Goal: Task Accomplishment & Management: Use online tool/utility

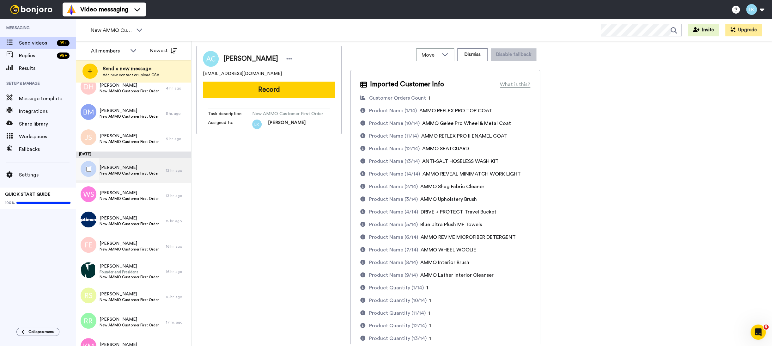
scroll to position [68, 0]
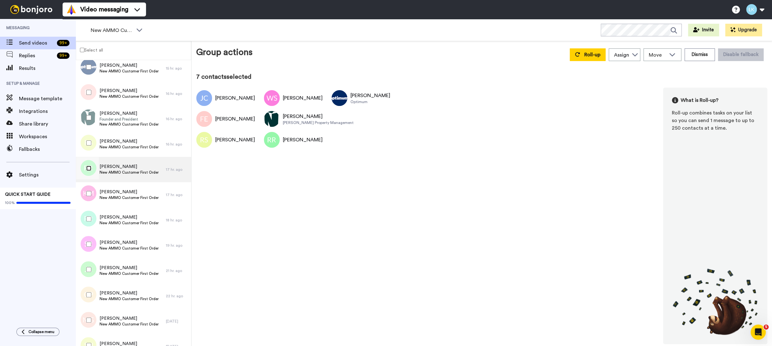
scroll to position [173, 0]
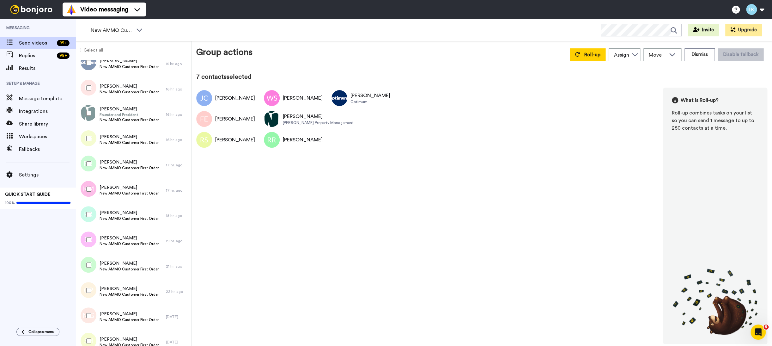
click at [88, 191] on div at bounding box center [87, 189] width 23 height 22
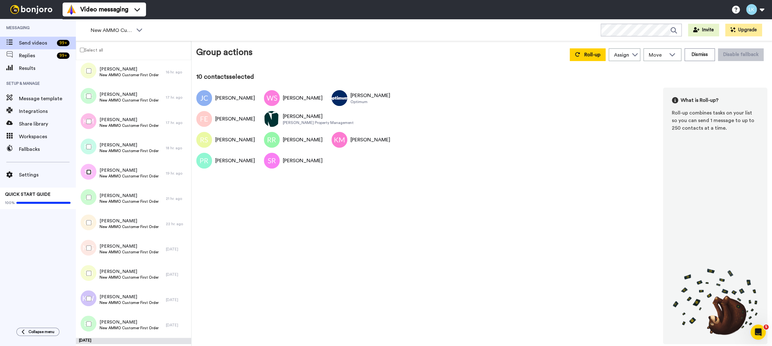
scroll to position [246, 0]
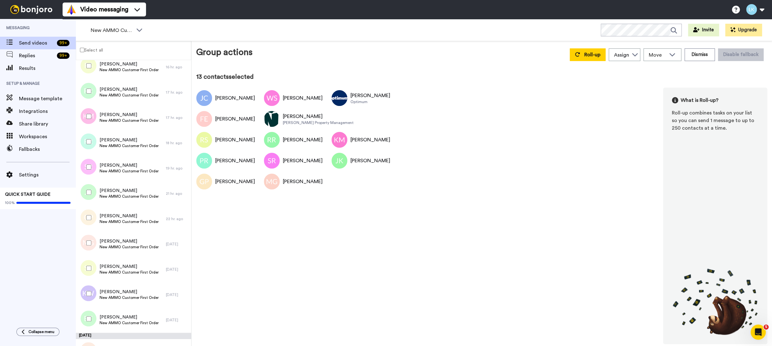
click at [87, 264] on div at bounding box center [87, 268] width 23 height 22
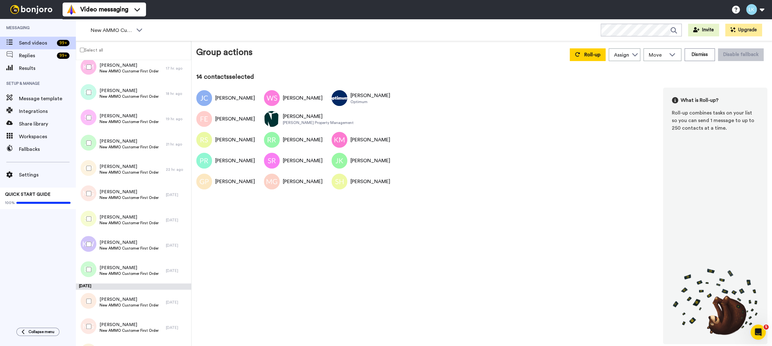
scroll to position [296, 0]
click at [91, 245] on div at bounding box center [87, 243] width 23 height 22
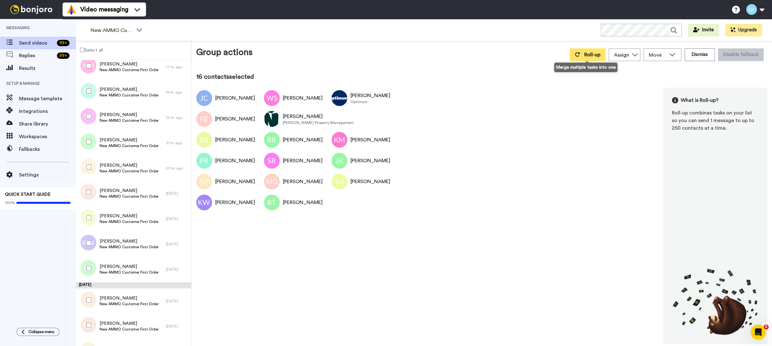
click at [590, 55] on span "Roll-up" at bounding box center [592, 54] width 16 height 5
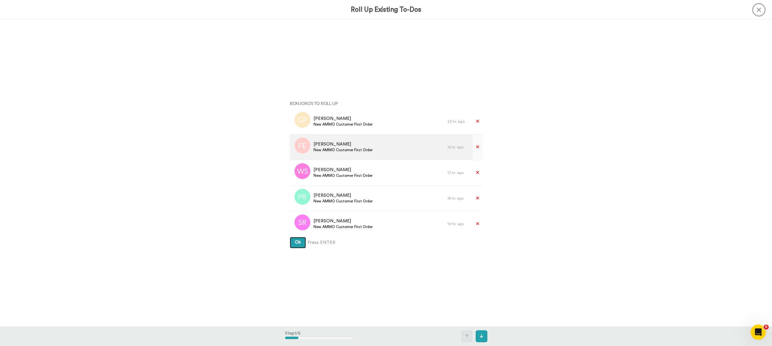
click at [290, 237] on button "Ok" at bounding box center [298, 242] width 16 height 11
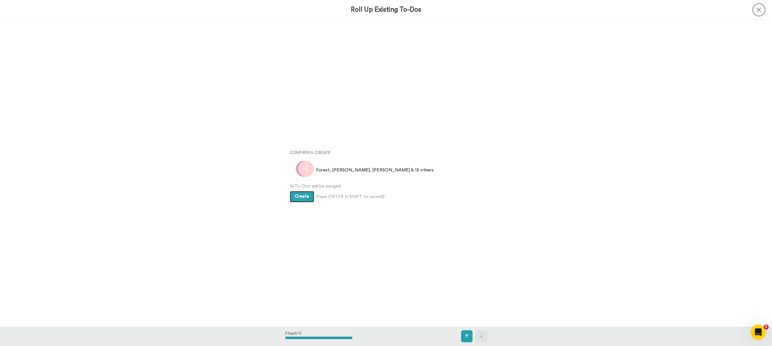
scroll to position [1225, 0]
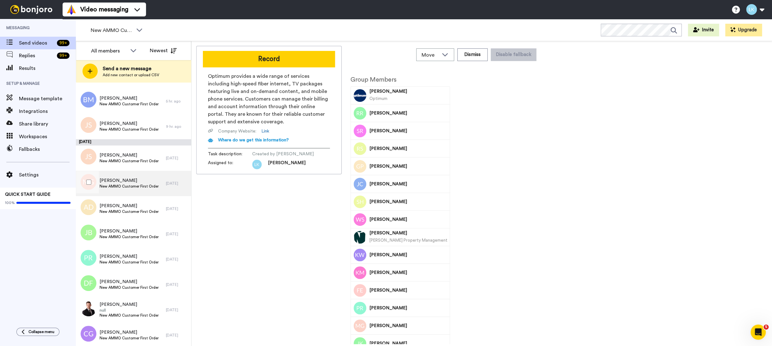
scroll to position [77, 0]
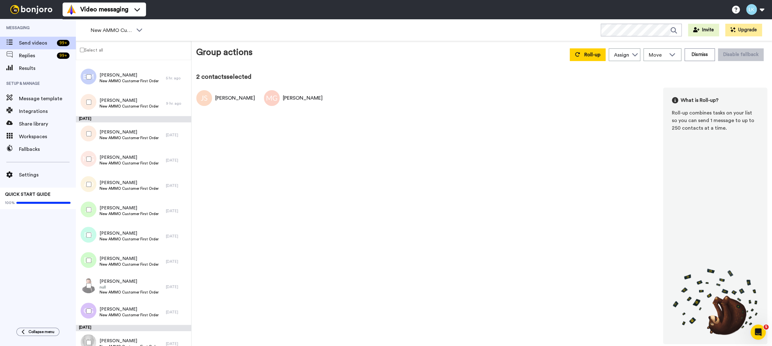
drag, startPoint x: 87, startPoint y: 181, endPoint x: 87, endPoint y: 192, distance: 10.4
click at [87, 181] on div at bounding box center [87, 184] width 23 height 22
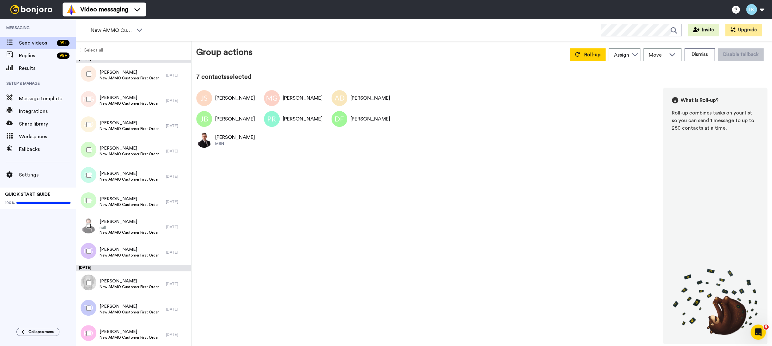
scroll to position [164, 0]
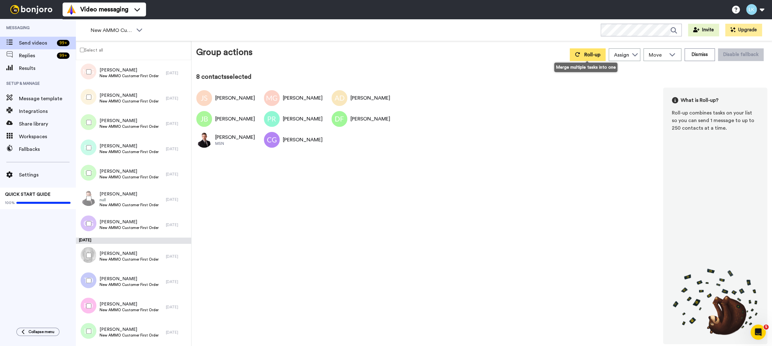
click at [579, 55] on button "Roll-up" at bounding box center [588, 54] width 36 height 13
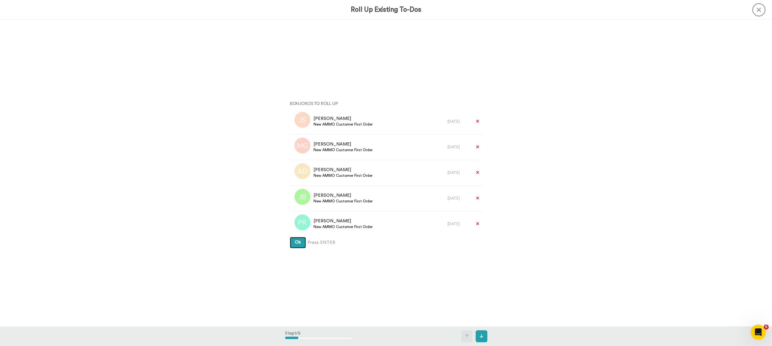
click at [290, 237] on button "Ok" at bounding box center [298, 242] width 16 height 11
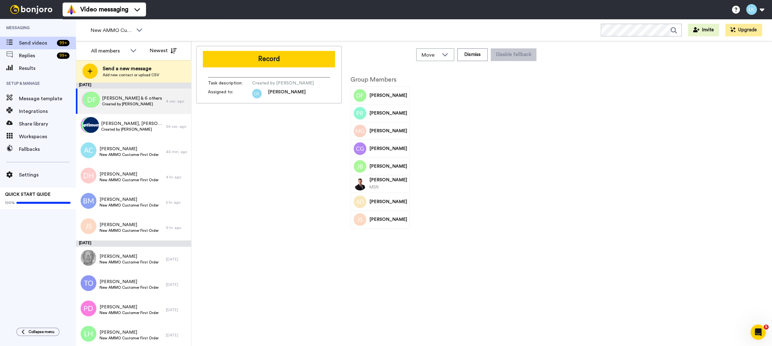
click at [385, 184] on div "MSN" at bounding box center [388, 187] width 38 height 8
click at [377, 182] on span "Scott Godbey" at bounding box center [388, 180] width 38 height 6
click at [378, 179] on span "Scott Godbey" at bounding box center [388, 180] width 38 height 6
click at [362, 182] on img at bounding box center [359, 184] width 13 height 13
drag, startPoint x: 294, startPoint y: 221, endPoint x: 201, endPoint y: 215, distance: 93.7
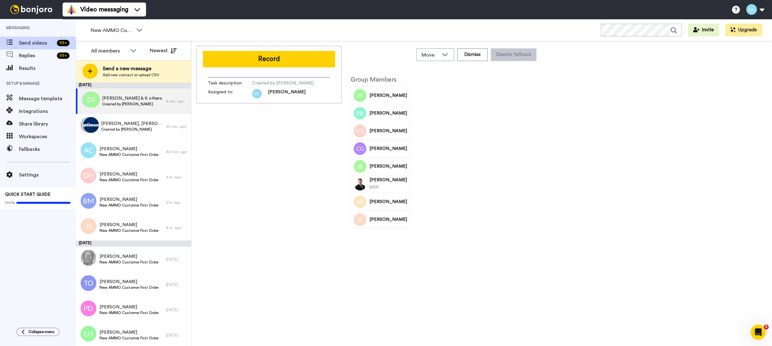
click at [294, 221] on div "Record Task description : Created by Larry Kosilla Assigned to: Larry" at bounding box center [268, 195] width 145 height 298
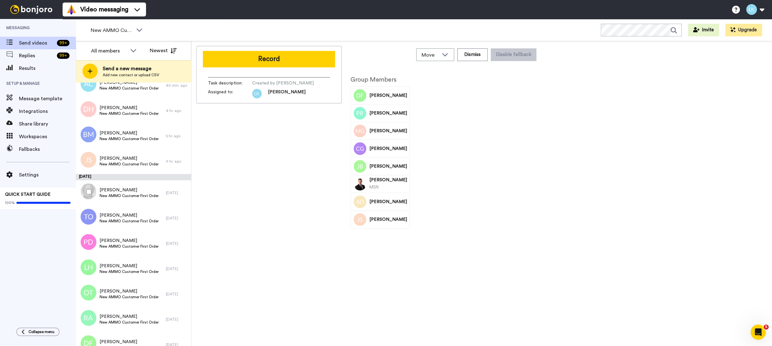
scroll to position [97, 0]
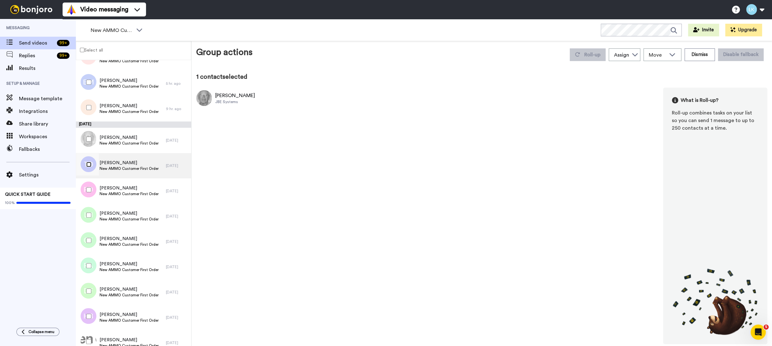
click at [89, 167] on div at bounding box center [87, 164] width 23 height 22
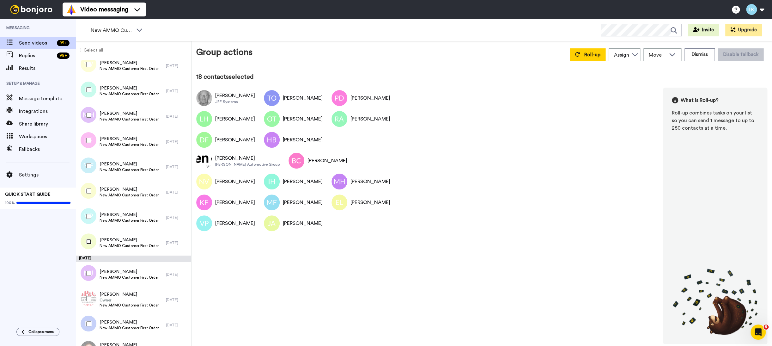
scroll to position [458, 0]
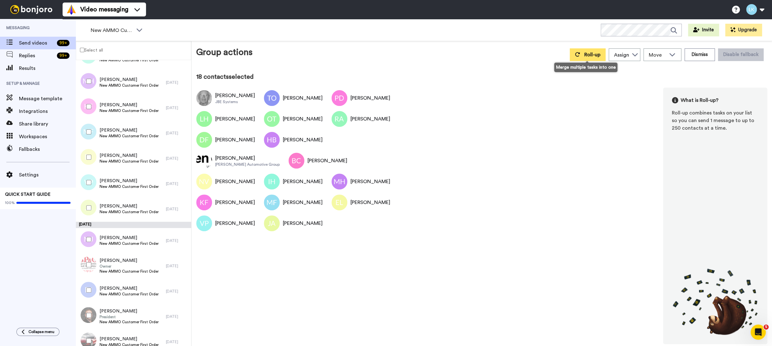
click at [580, 57] on button "Roll-up" at bounding box center [588, 54] width 36 height 13
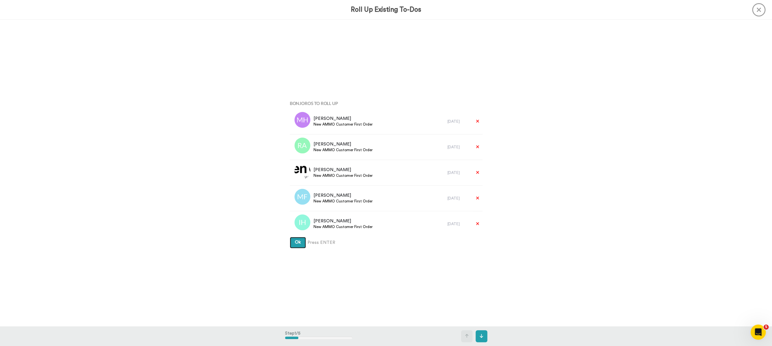
click at [290, 237] on button "Ok" at bounding box center [298, 242] width 16 height 11
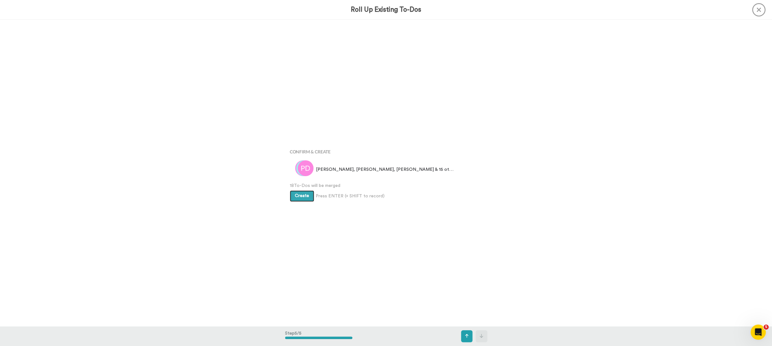
scroll to position [1225, 0]
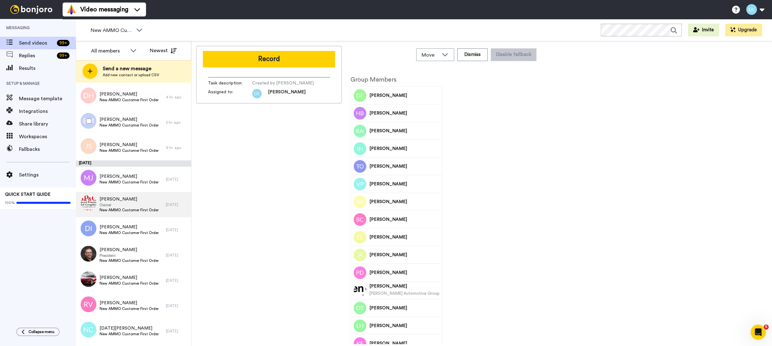
scroll to position [107, 0]
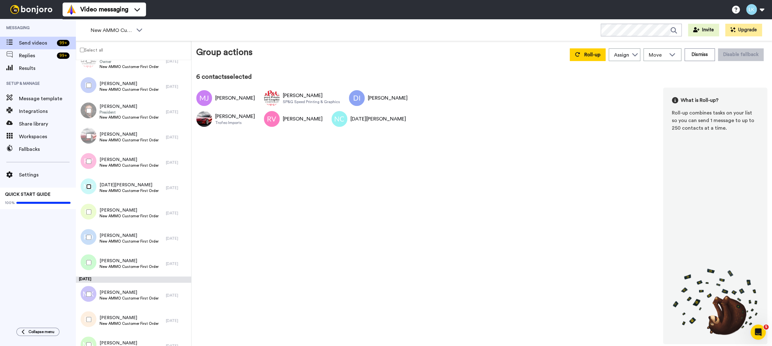
scroll to position [231, 0]
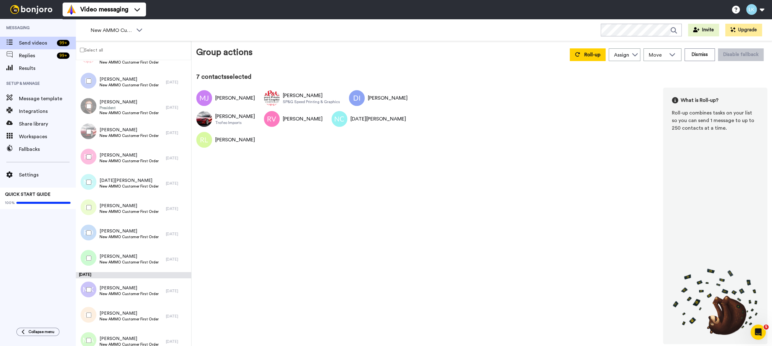
click at [87, 226] on div at bounding box center [87, 232] width 23 height 22
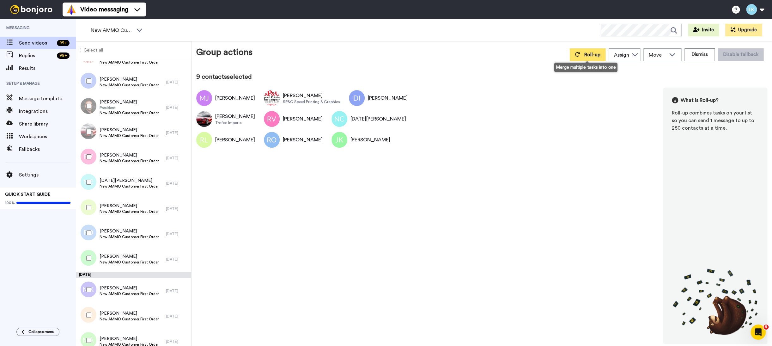
click at [586, 58] on button "Roll-up" at bounding box center [588, 54] width 36 height 13
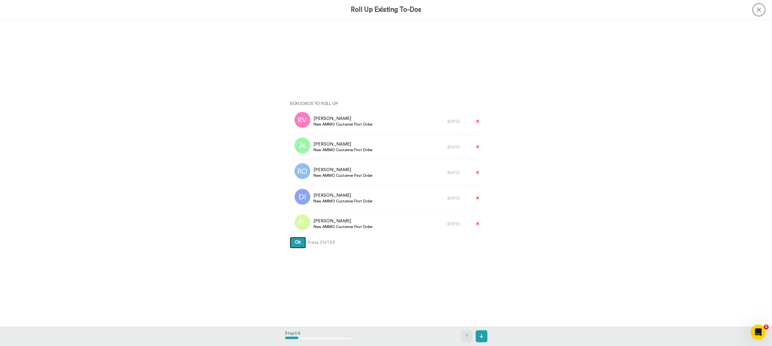
click at [290, 237] on button "Ok" at bounding box center [298, 242] width 16 height 11
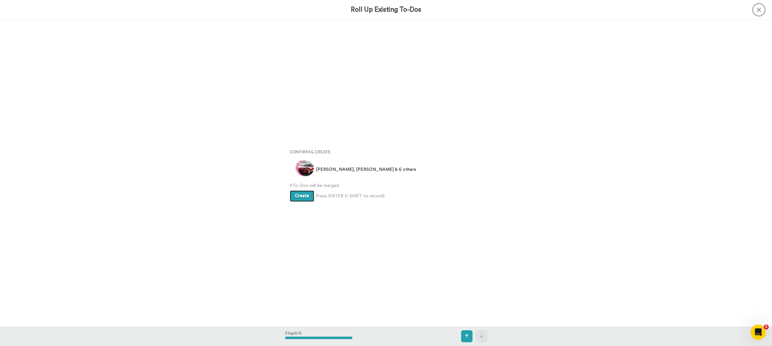
scroll to position [1225, 0]
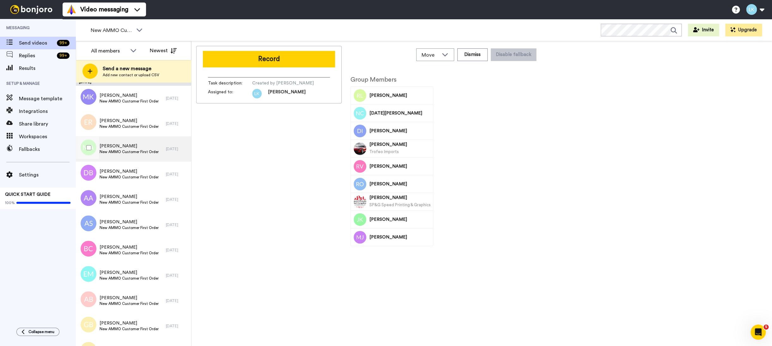
scroll to position [228, 0]
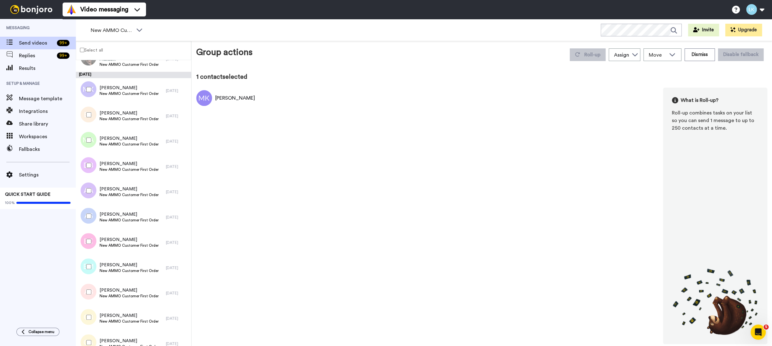
click at [89, 118] on div at bounding box center [87, 115] width 23 height 22
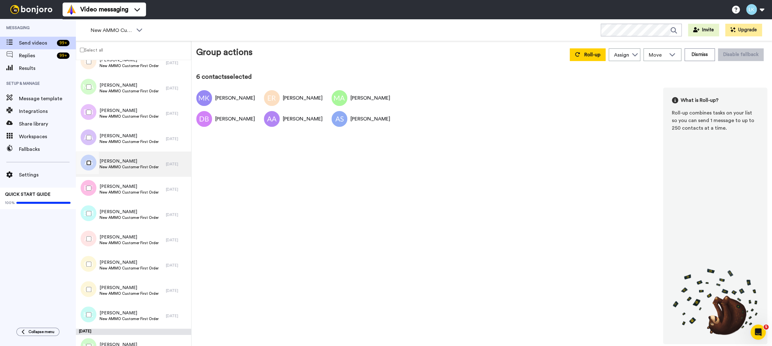
scroll to position [287, 0]
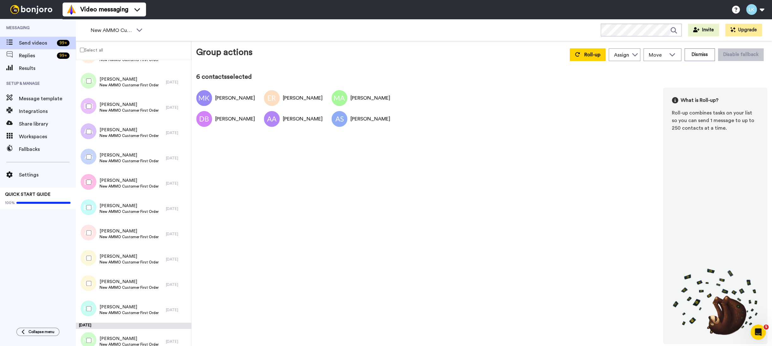
click at [92, 181] on div at bounding box center [87, 182] width 23 height 22
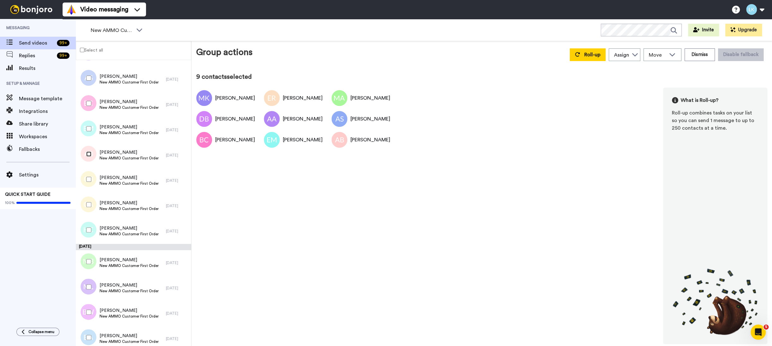
scroll to position [371, 0]
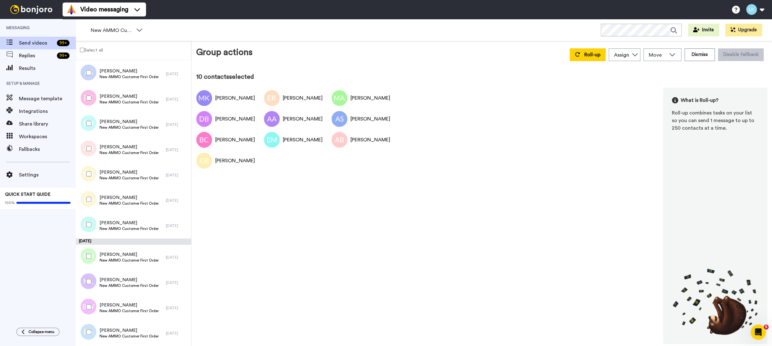
click at [91, 194] on div at bounding box center [87, 199] width 23 height 22
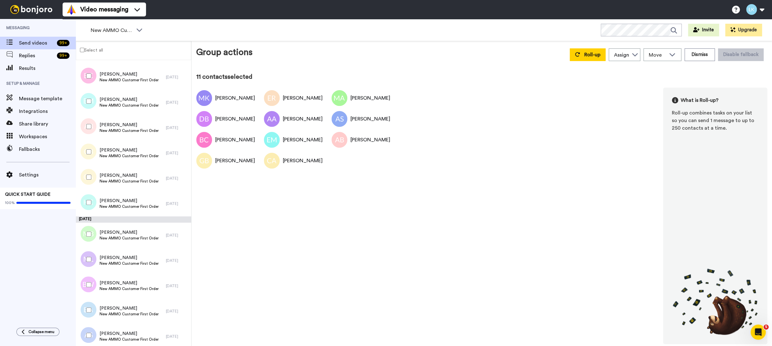
scroll to position [397, 0]
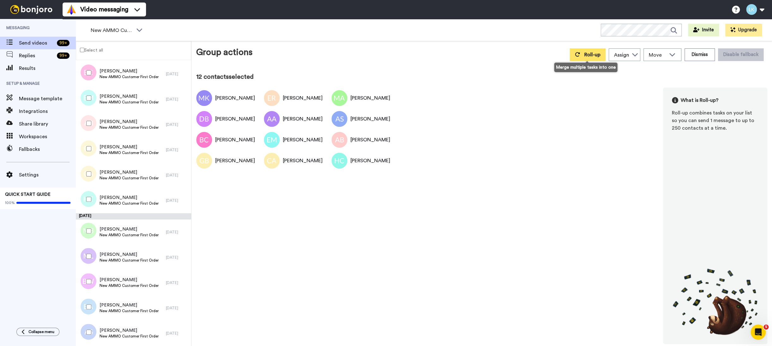
click at [584, 54] on span "Roll-up" at bounding box center [592, 54] width 16 height 5
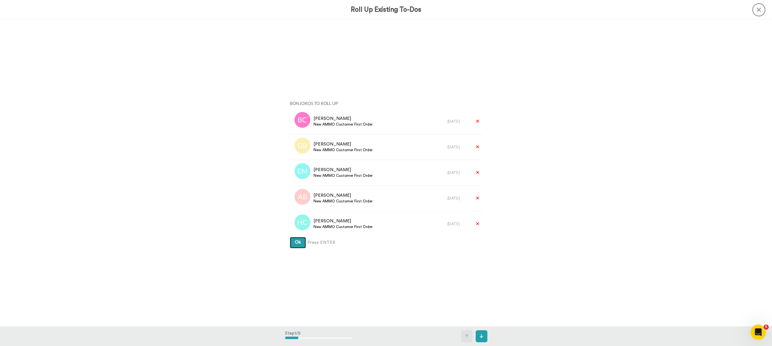
click at [290, 237] on button "Ok" at bounding box center [298, 242] width 16 height 11
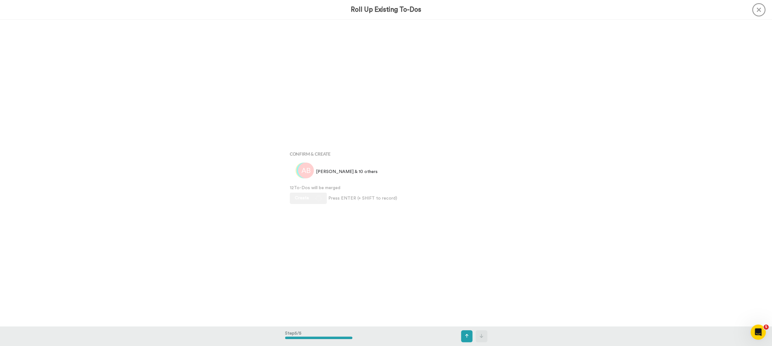
scroll to position [1225, 0]
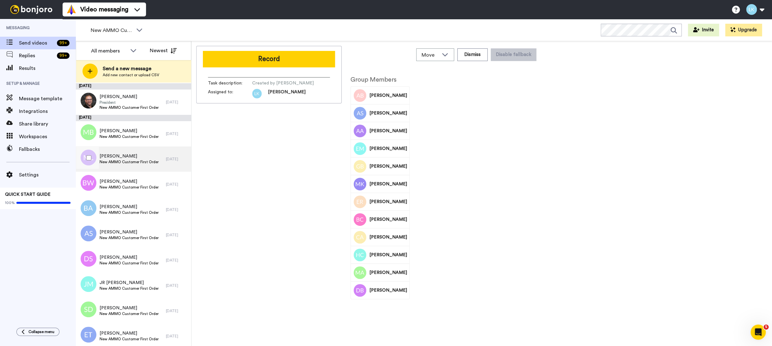
scroll to position [236, 0]
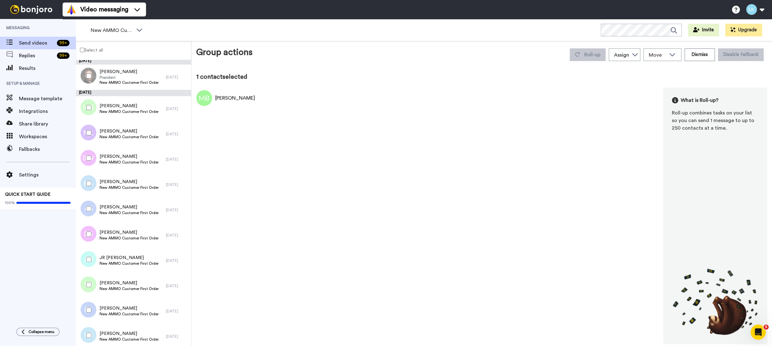
click at [90, 137] on div at bounding box center [87, 133] width 23 height 22
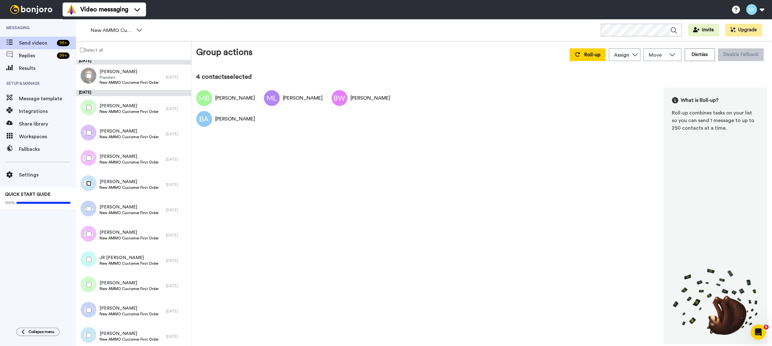
scroll to position [258, 0]
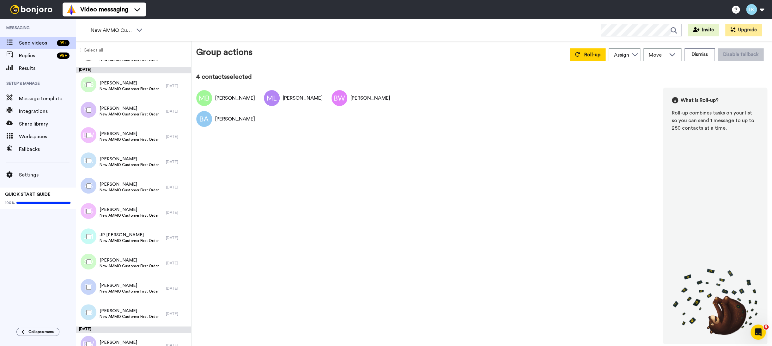
click at [90, 184] on div at bounding box center [87, 186] width 23 height 22
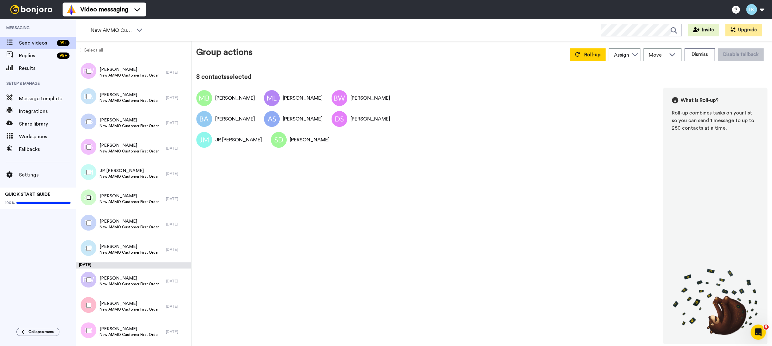
scroll to position [332, 0]
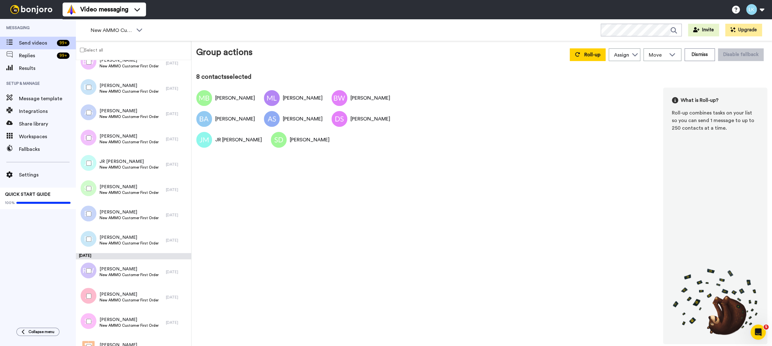
drag, startPoint x: 89, startPoint y: 217, endPoint x: 87, endPoint y: 243, distance: 26.0
click at [89, 218] on div at bounding box center [87, 213] width 23 height 22
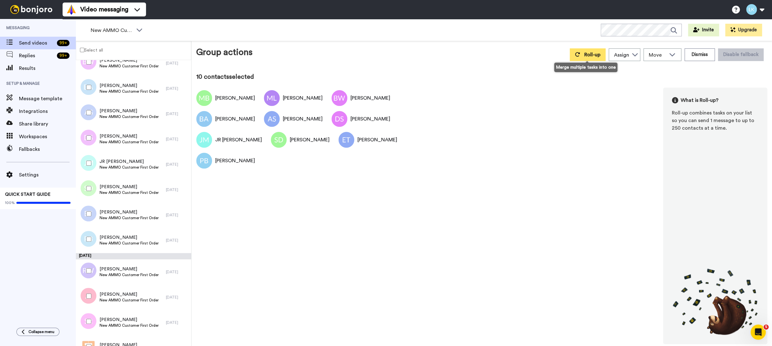
click at [583, 58] on button "Roll-up" at bounding box center [588, 54] width 36 height 13
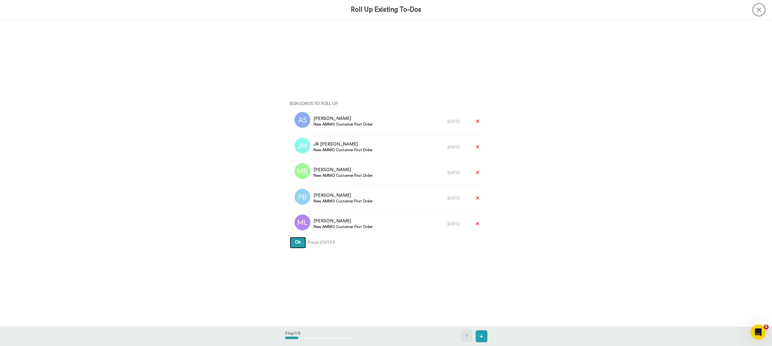
click at [290, 237] on button "Ok" at bounding box center [298, 242] width 16 height 11
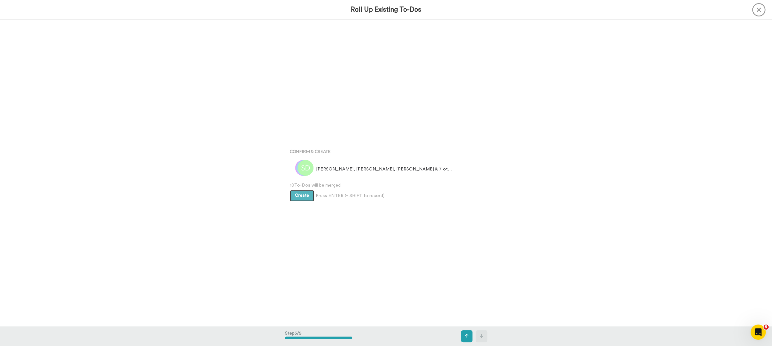
scroll to position [1225, 0]
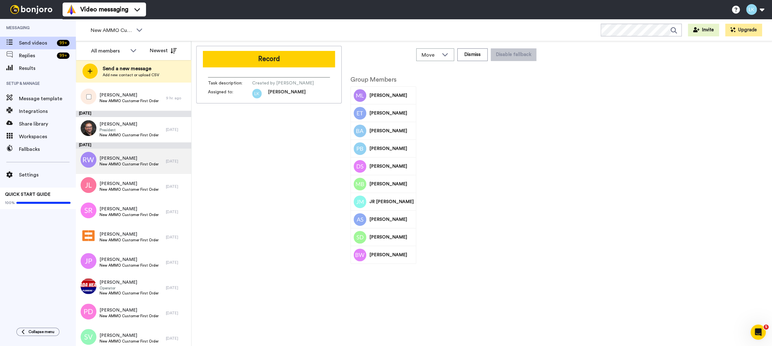
scroll to position [231, 0]
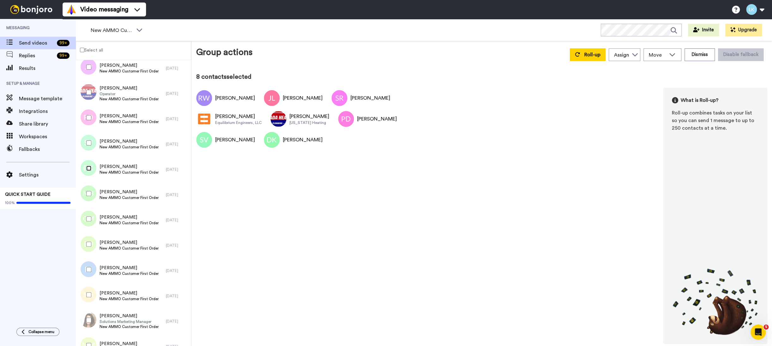
scroll to position [403, 0]
click at [88, 238] on div at bounding box center [87, 243] width 23 height 22
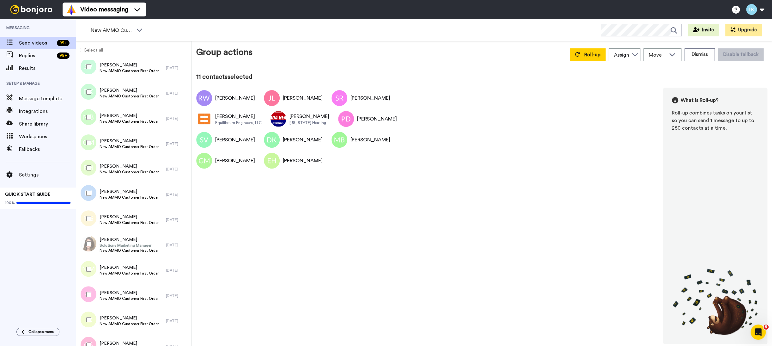
scroll to position [480, 0]
click at [89, 214] on div at bounding box center [87, 217] width 23 height 22
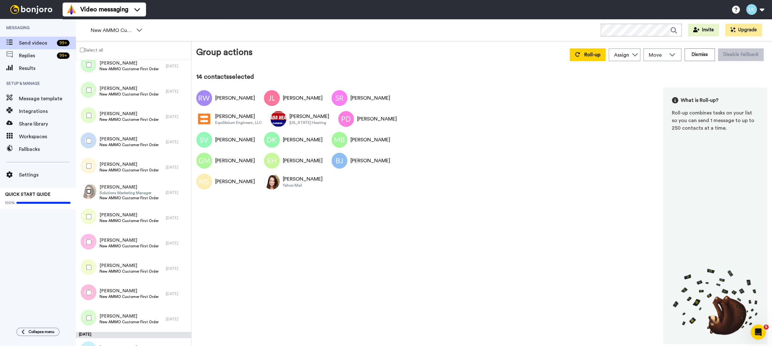
scroll to position [535, 0]
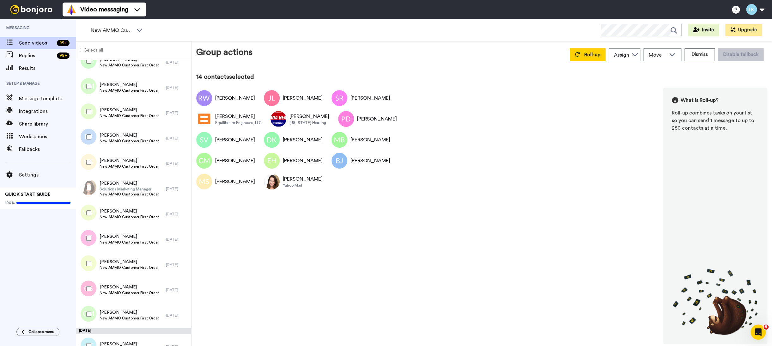
drag, startPoint x: 91, startPoint y: 214, endPoint x: 91, endPoint y: 217, distance: 3.5
click at [91, 214] on div at bounding box center [87, 213] width 23 height 22
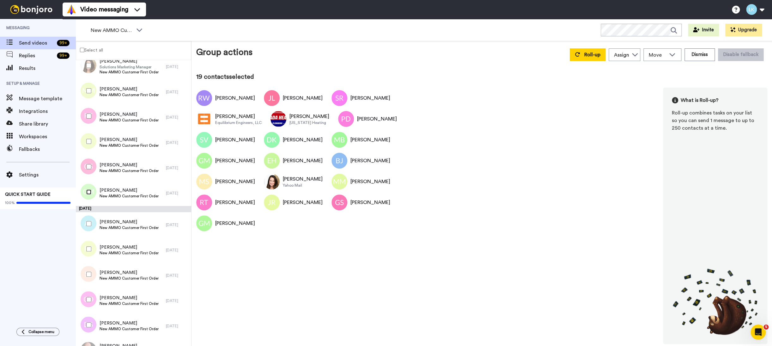
scroll to position [691, 0]
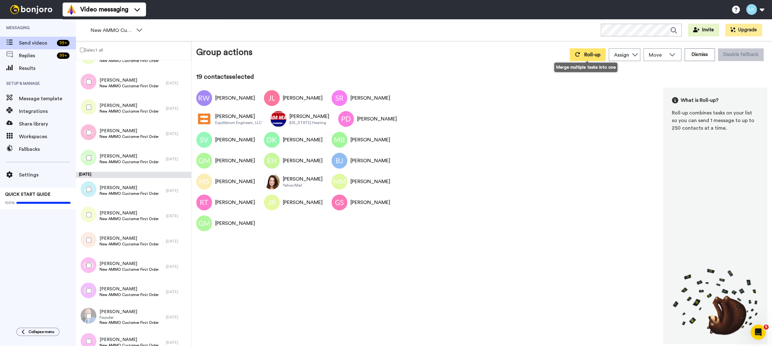
click at [585, 59] on button "Roll-up" at bounding box center [588, 54] width 36 height 13
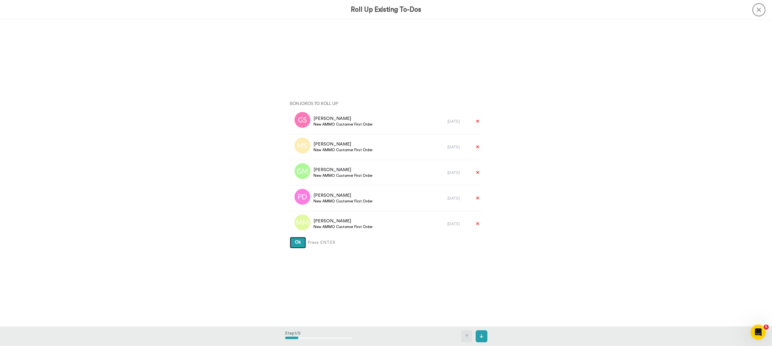
click at [290, 237] on button "Ok" at bounding box center [298, 242] width 16 height 11
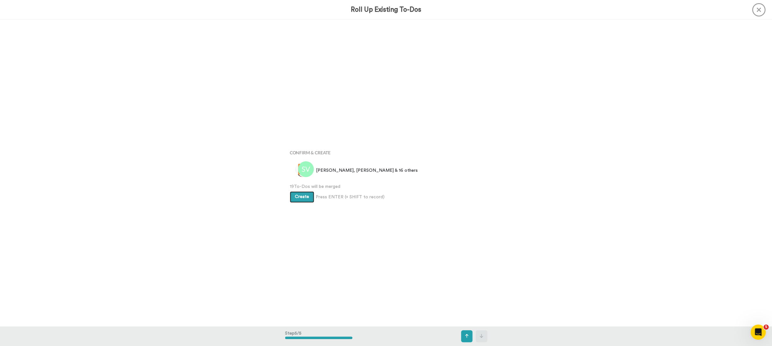
scroll to position [1225, 0]
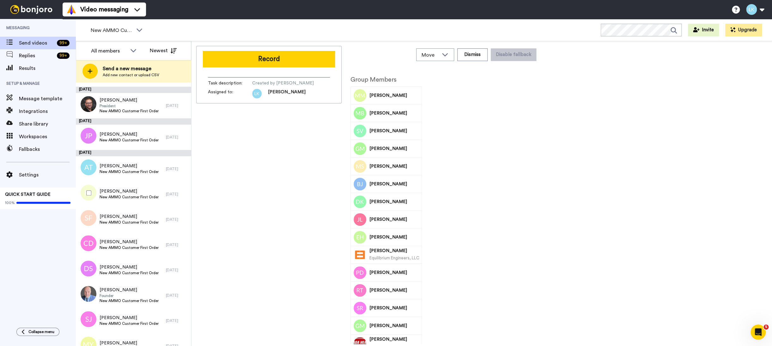
scroll to position [281, 0]
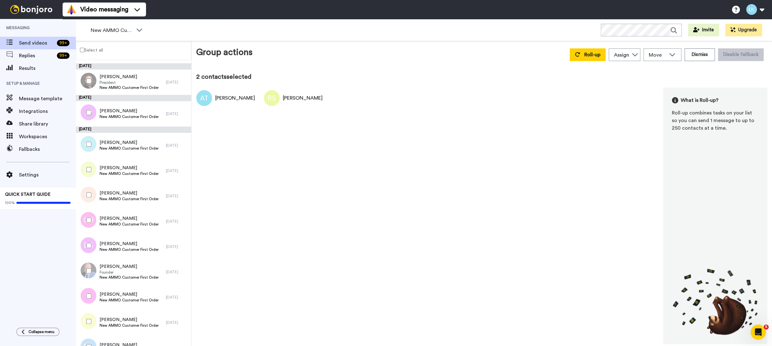
click at [93, 191] on div at bounding box center [87, 195] width 23 height 22
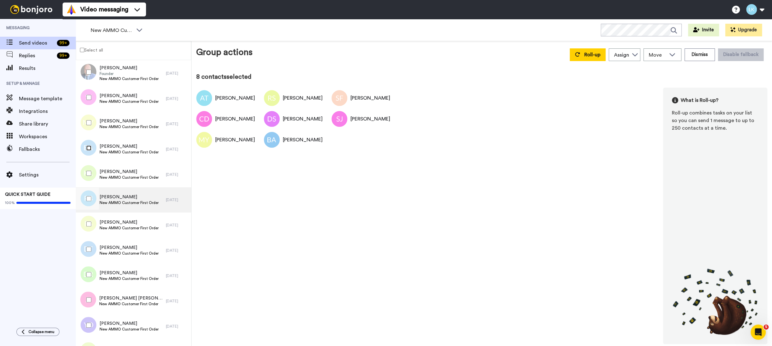
scroll to position [481, 0]
click at [92, 198] on div at bounding box center [87, 197] width 23 height 22
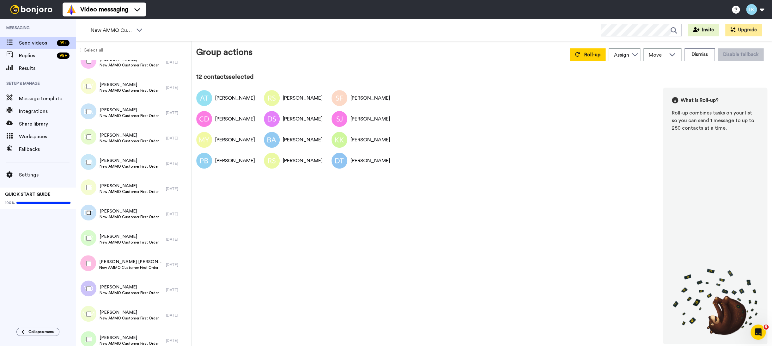
scroll to position [545, 0]
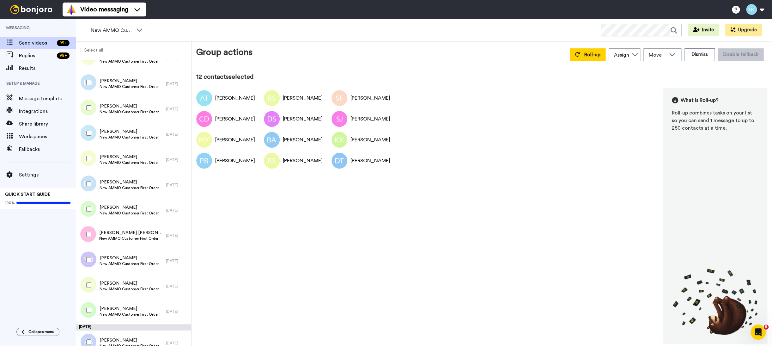
click at [91, 218] on div at bounding box center [87, 209] width 23 height 22
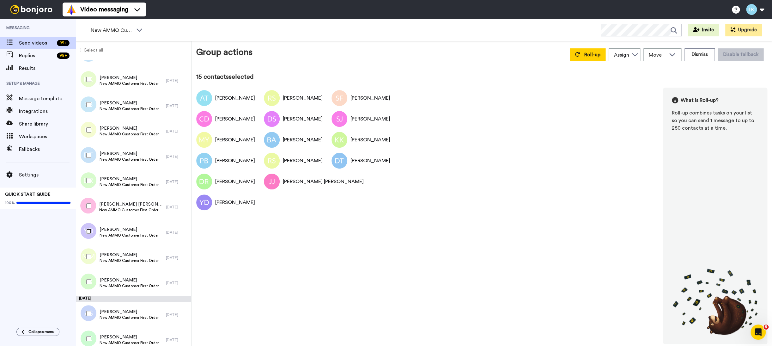
scroll to position [574, 0]
drag, startPoint x: 89, startPoint y: 258, endPoint x: 83, endPoint y: 274, distance: 16.9
click at [89, 258] on div at bounding box center [87, 255] width 23 height 22
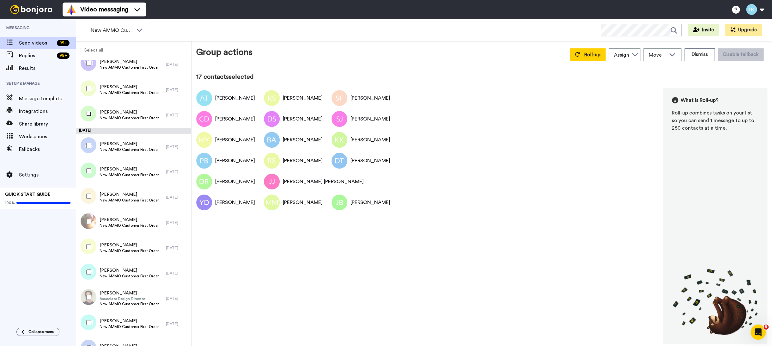
scroll to position [748, 0]
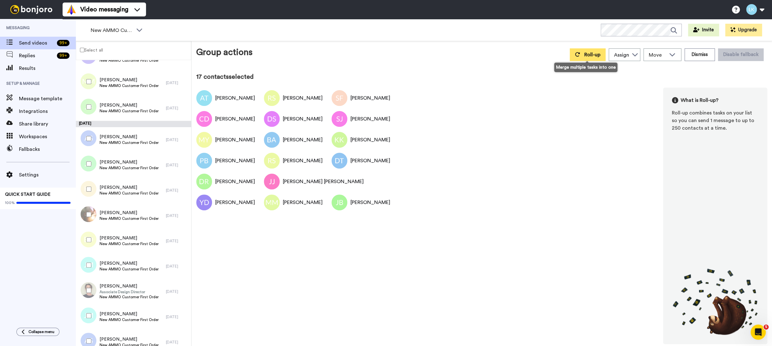
click at [592, 57] on button "Roll-up" at bounding box center [588, 54] width 36 height 13
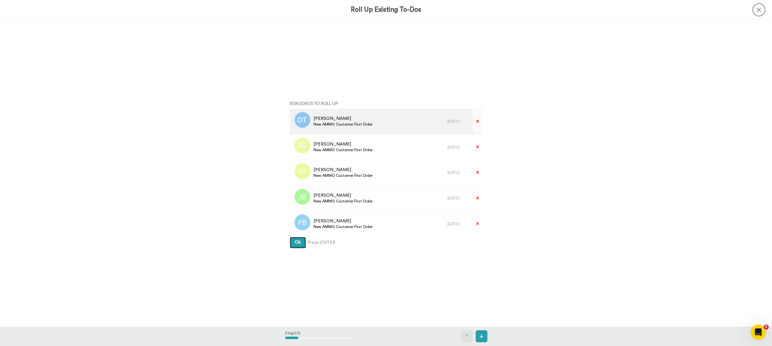
click at [290, 237] on button "Ok" at bounding box center [298, 242] width 16 height 11
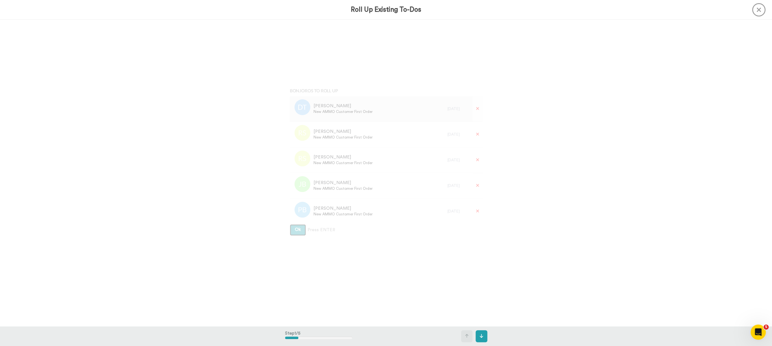
click at [290, 224] on button "Ok" at bounding box center [298, 229] width 16 height 11
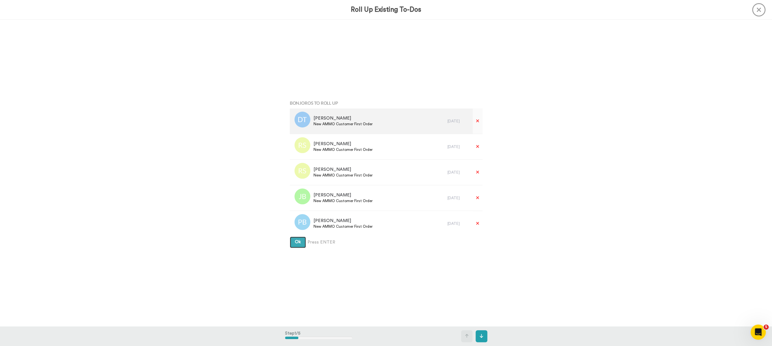
click at [290, 236] on button "Ok" at bounding box center [298, 241] width 16 height 11
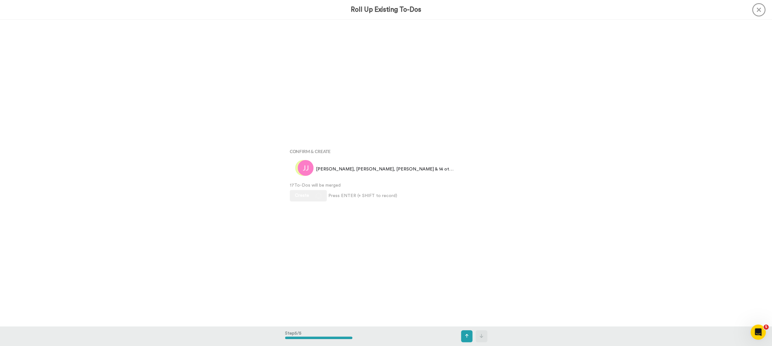
scroll to position [1225, 0]
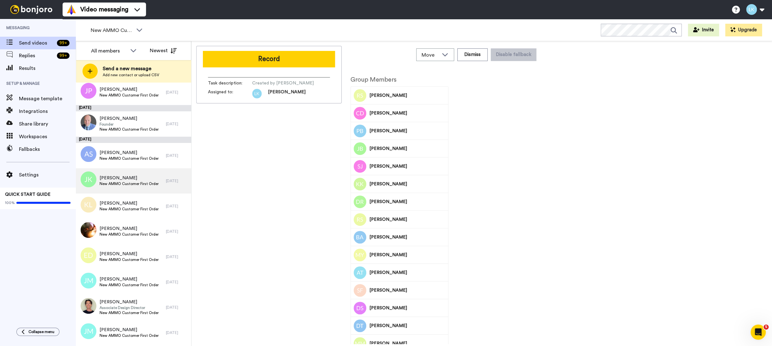
scroll to position [356, 0]
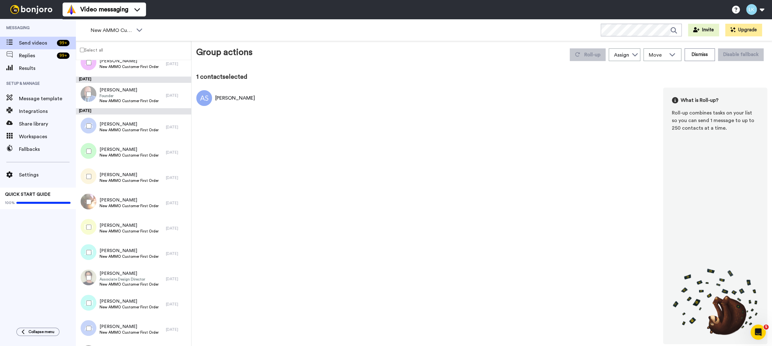
click at [88, 154] on div at bounding box center [87, 151] width 23 height 22
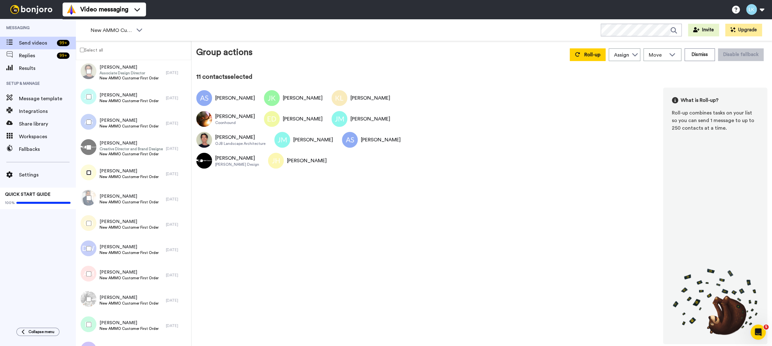
scroll to position [566, 0]
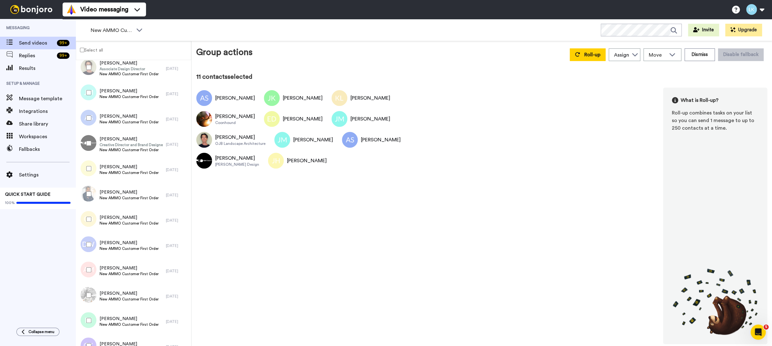
drag, startPoint x: 88, startPoint y: 197, endPoint x: 91, endPoint y: 210, distance: 13.8
click at [88, 197] on div at bounding box center [87, 194] width 23 height 22
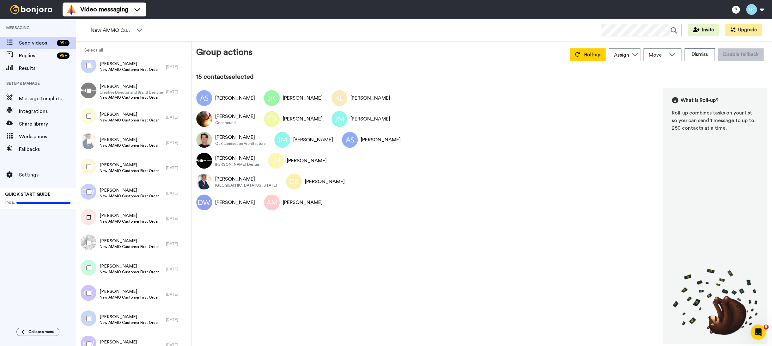
scroll to position [630, 0]
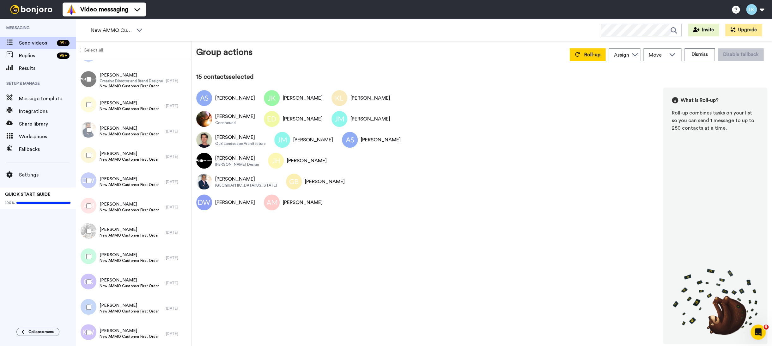
drag, startPoint x: 89, startPoint y: 234, endPoint x: 90, endPoint y: 251, distance: 16.4
click at [89, 235] on div at bounding box center [87, 231] width 23 height 22
click at [90, 253] on div at bounding box center [87, 256] width 23 height 22
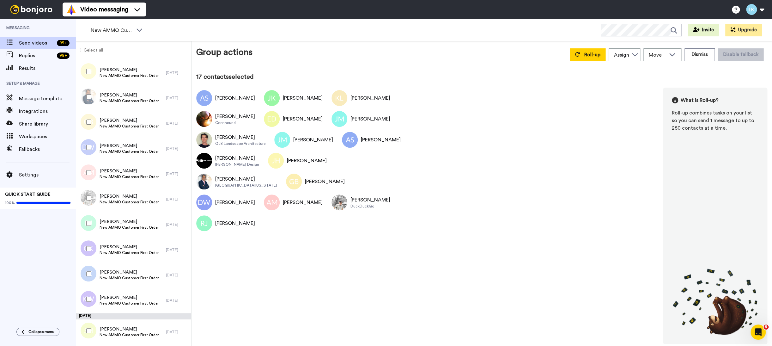
click at [89, 251] on div at bounding box center [87, 248] width 23 height 22
click at [88, 269] on div at bounding box center [87, 273] width 23 height 22
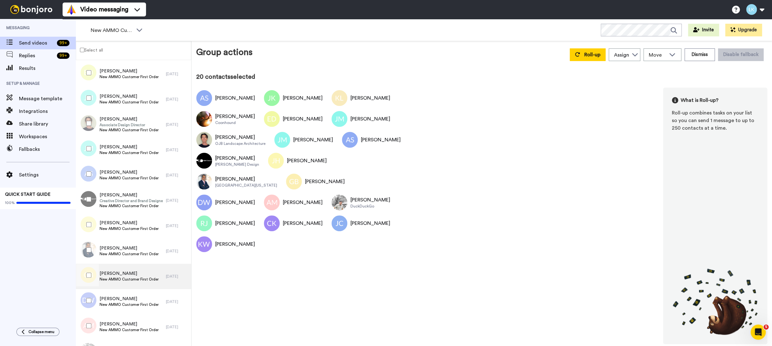
scroll to position [510, 0]
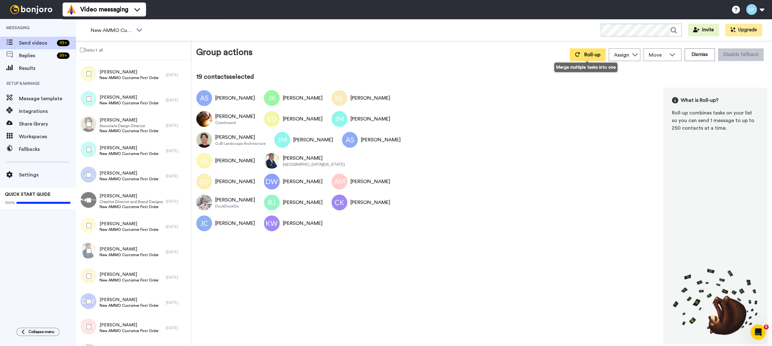
click at [577, 55] on icon at bounding box center [577, 54] width 5 height 5
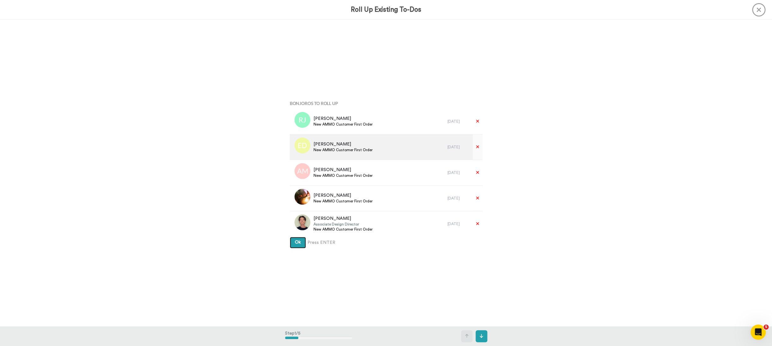
click at [290, 237] on button "Ok" at bounding box center [298, 242] width 16 height 11
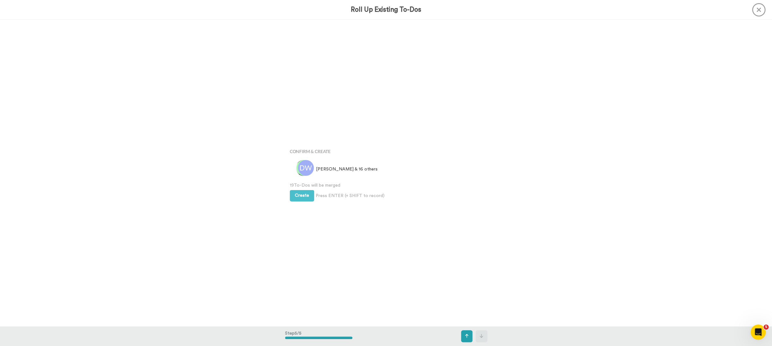
scroll to position [1225, 0]
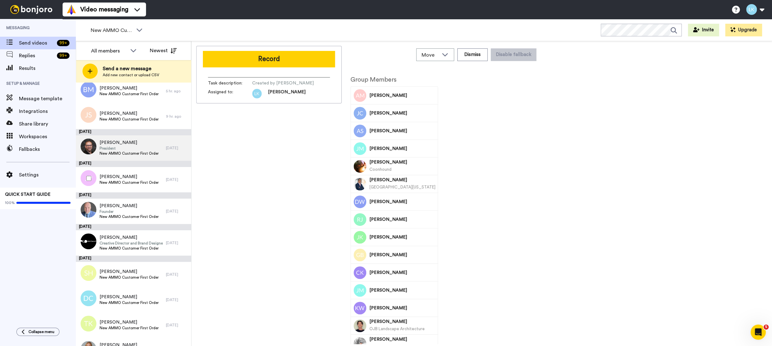
scroll to position [295, 0]
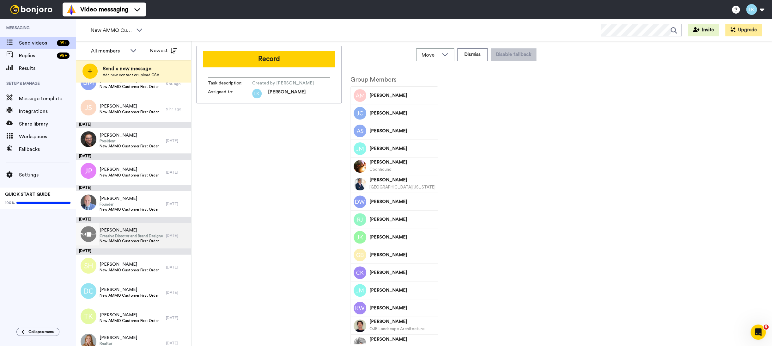
click at [114, 231] on span "[PERSON_NAME]" at bounding box center [131, 230] width 63 height 6
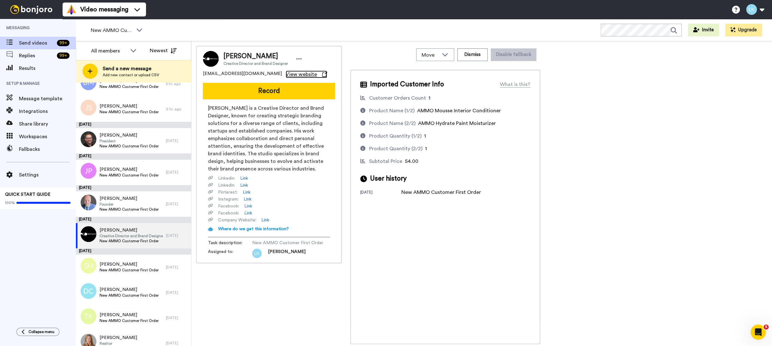
click at [286, 74] on span "View website" at bounding box center [301, 74] width 31 height 8
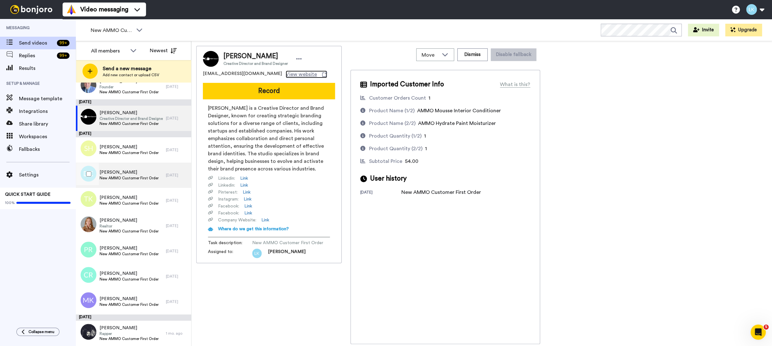
scroll to position [414, 0]
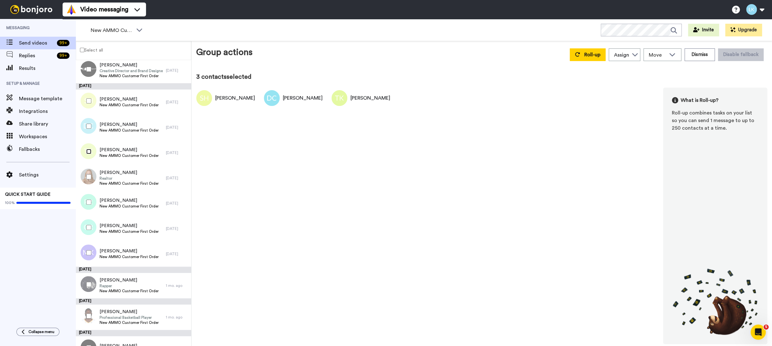
scroll to position [442, 0]
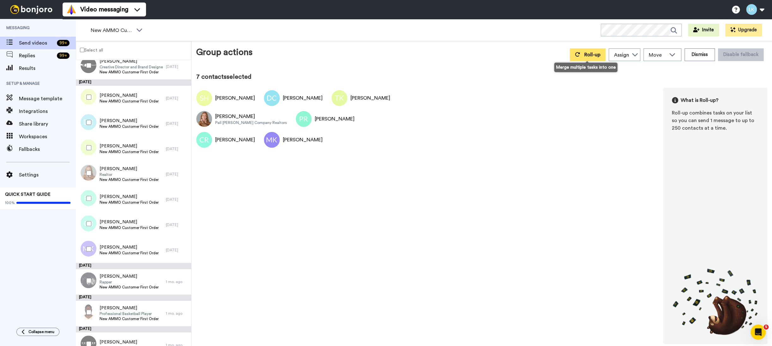
click at [586, 58] on button "Roll-up" at bounding box center [588, 54] width 36 height 13
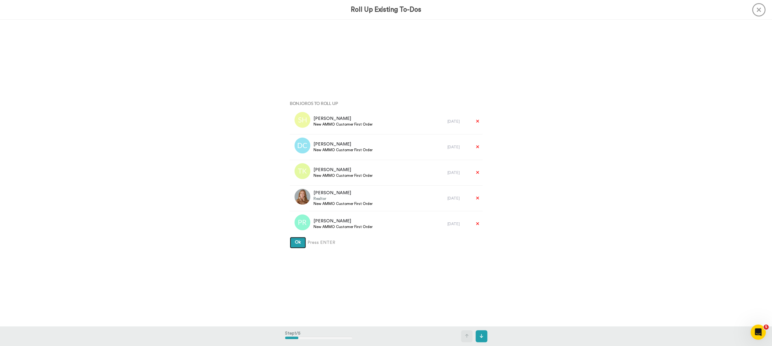
click at [296, 246] on button "Ok" at bounding box center [298, 242] width 16 height 11
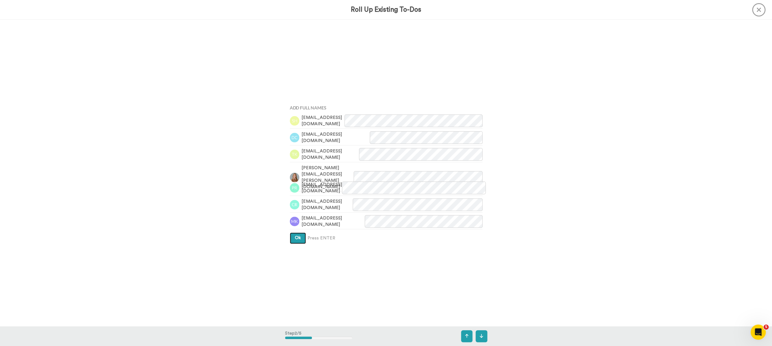
click at [299, 240] on button "Ok" at bounding box center [298, 237] width 16 height 11
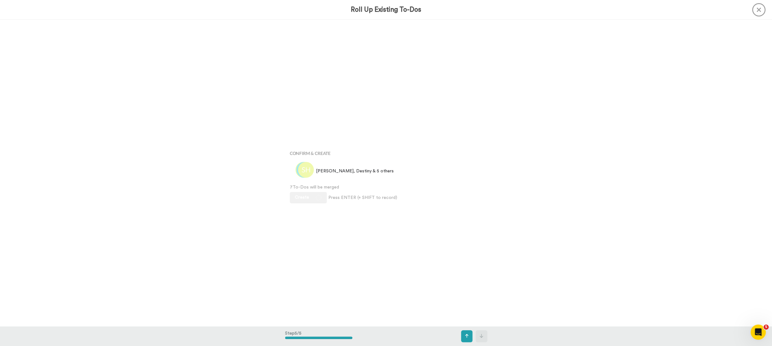
scroll to position [1225, 0]
